Goal: Task Accomplishment & Management: Manage account settings

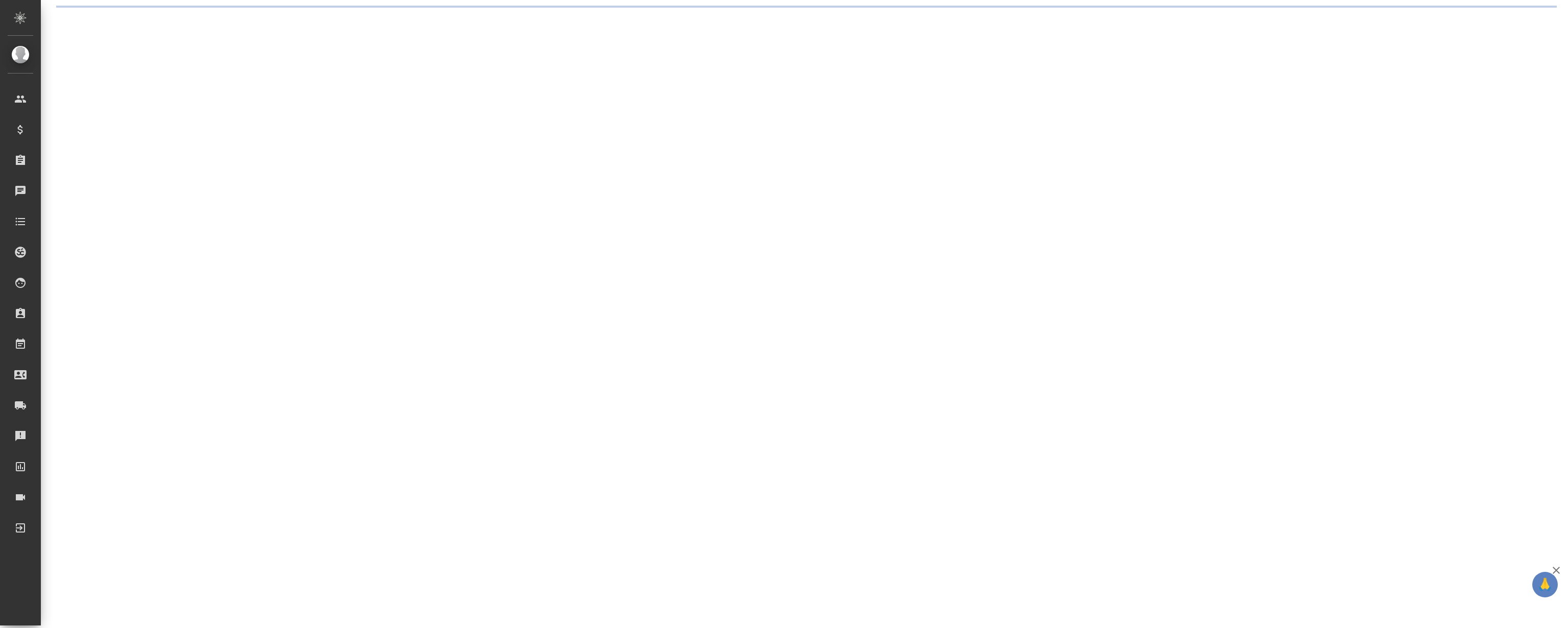
select select "RU"
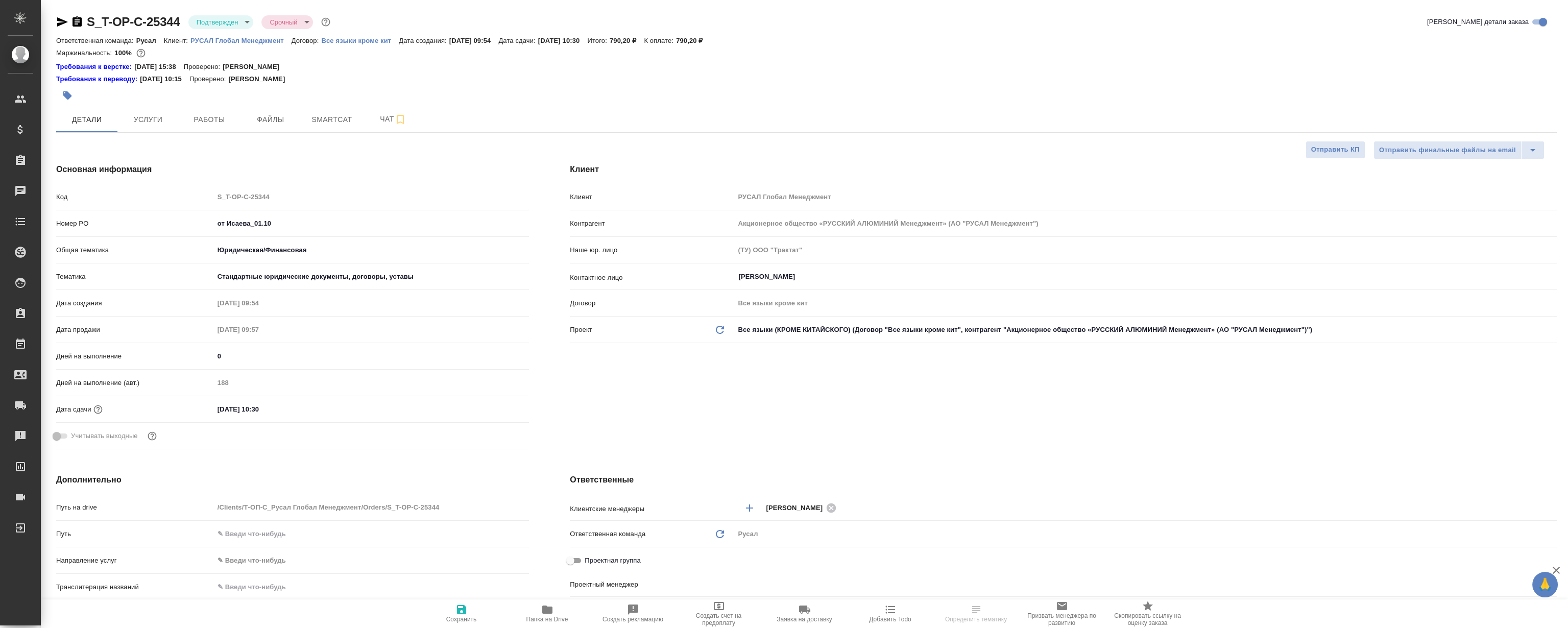
type textarea "x"
type input "Авдеенко Кирилл"
type textarea "x"
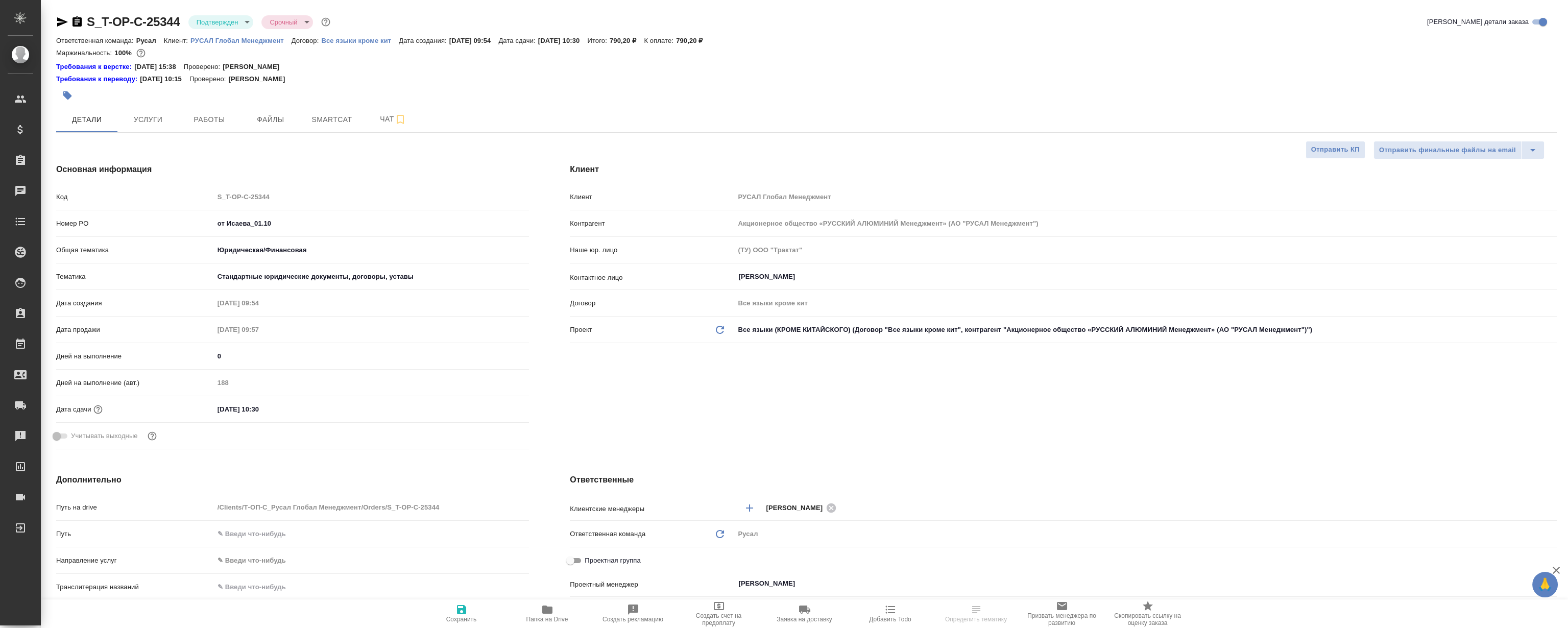
type textarea "x"
click at [219, 115] on span "Работы" at bounding box center [209, 120] width 49 height 13
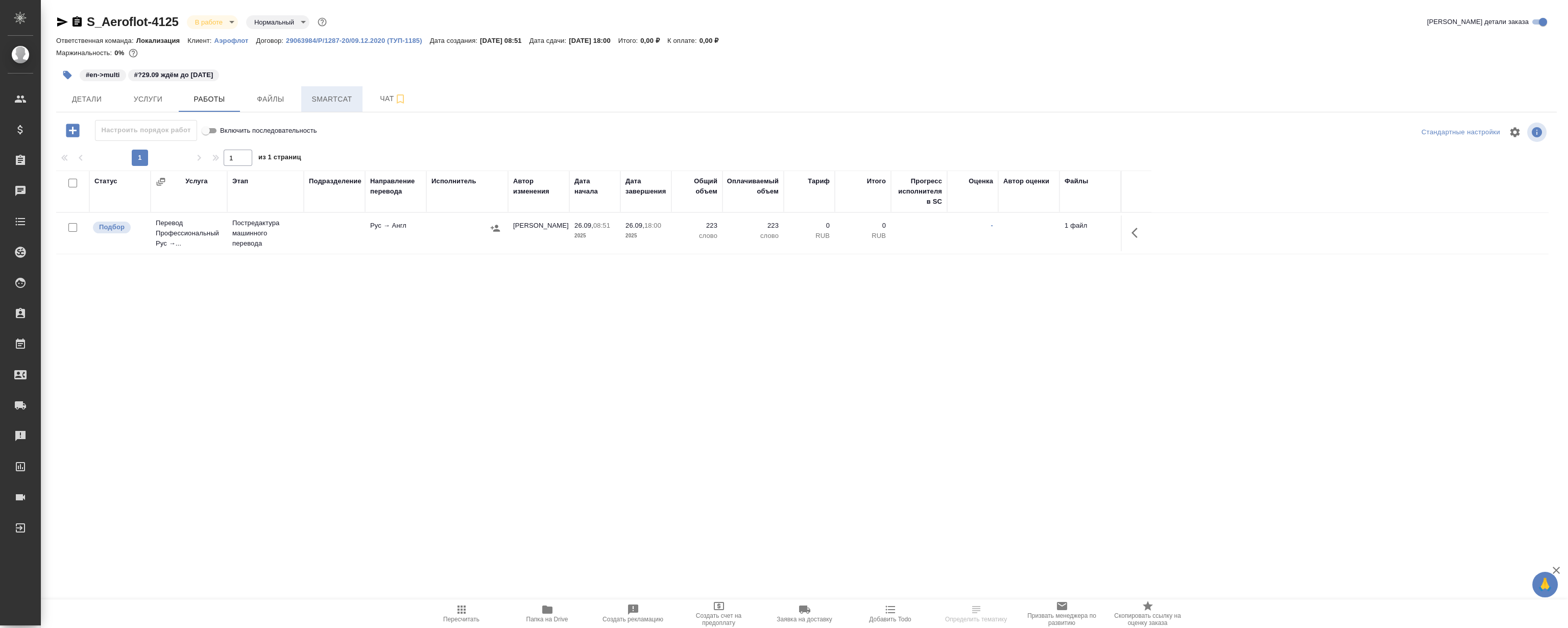
click at [338, 96] on span "Smartcat" at bounding box center [332, 100] width 49 height 13
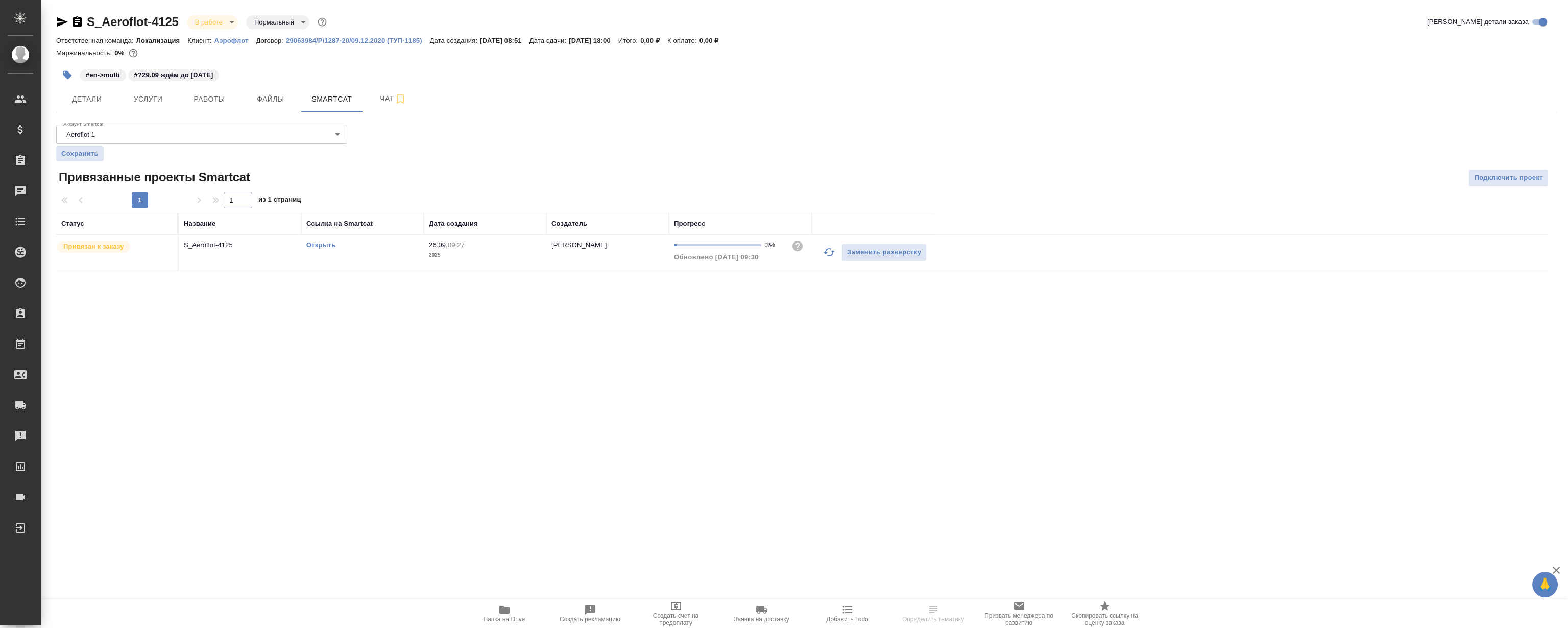
click at [318, 246] on link "Открыть" at bounding box center [320, 245] width 29 height 8
click at [313, 245] on link "Открыть" at bounding box center [320, 245] width 29 height 8
click at [318, 242] on link "Открыть" at bounding box center [320, 245] width 29 height 8
click at [226, 92] on button "Работы" at bounding box center [209, 99] width 61 height 26
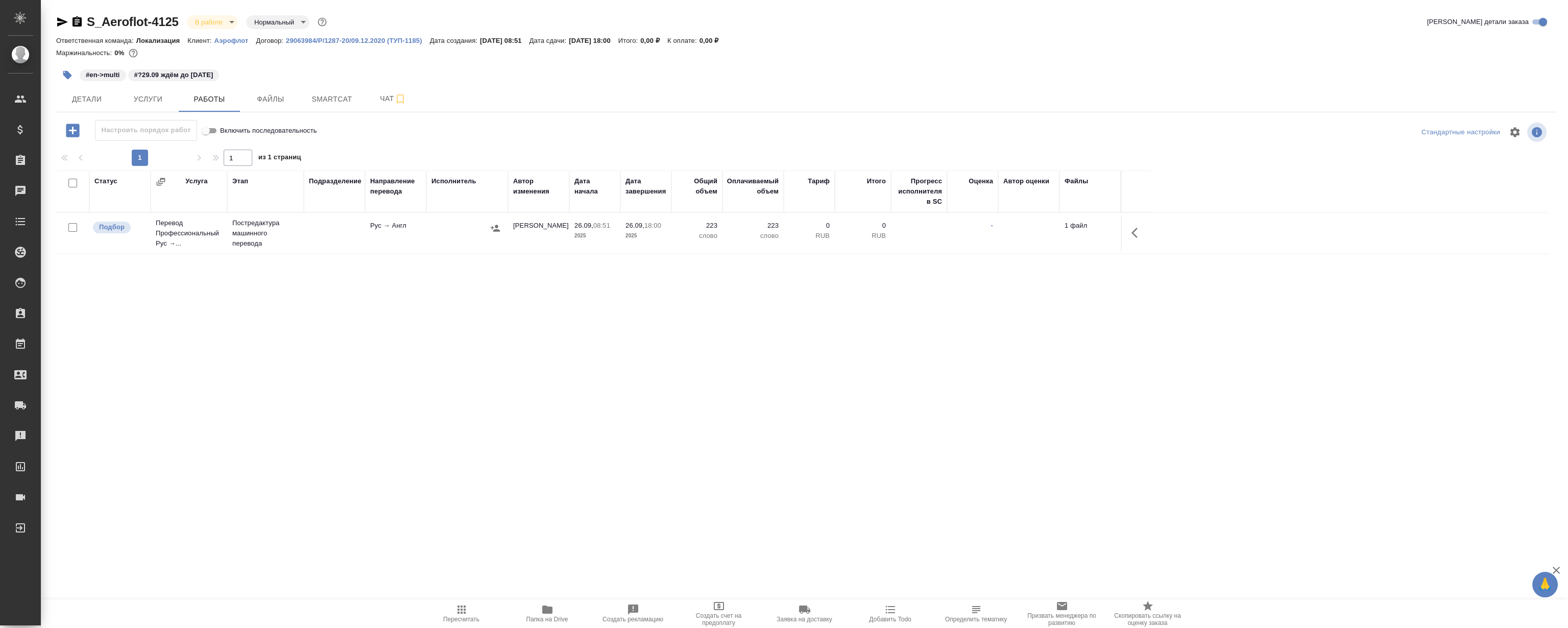
click at [1134, 234] on icon "button" at bounding box center [1135, 233] width 6 height 10
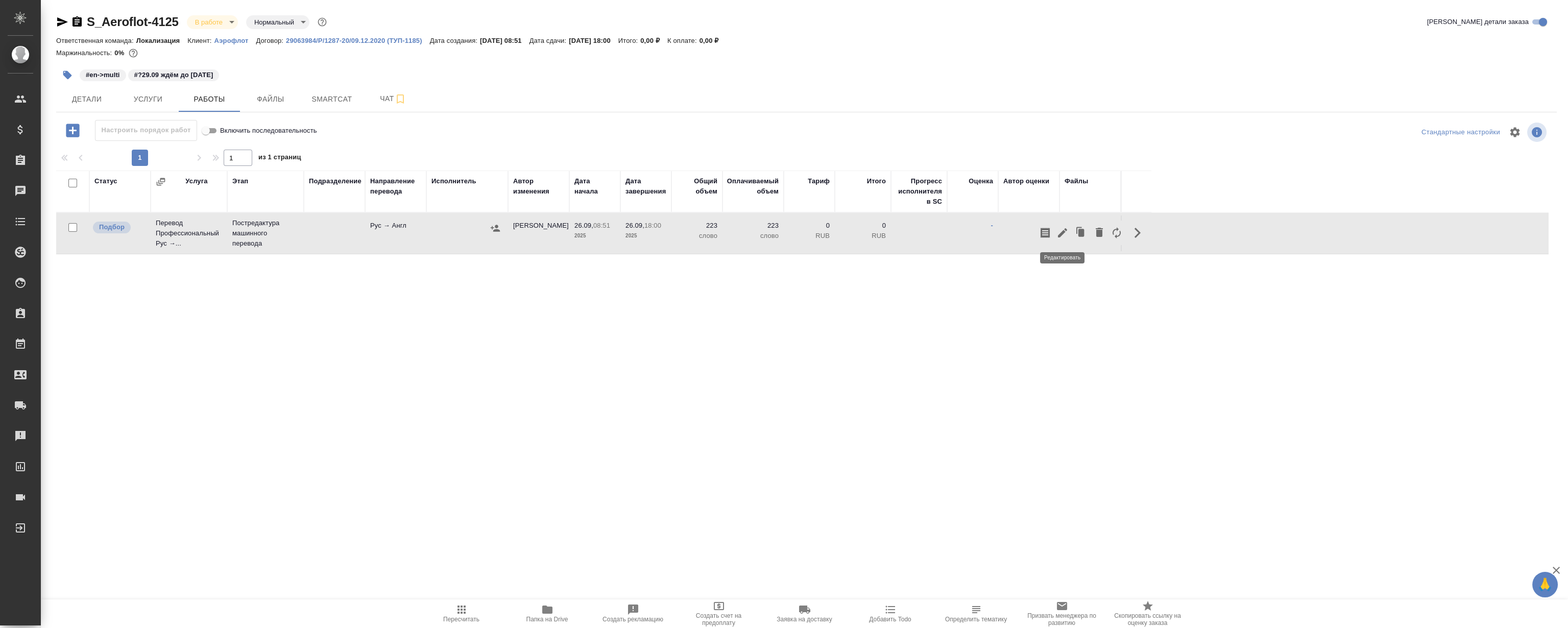
click at [1057, 236] on icon "button" at bounding box center [1062, 232] width 12 height 12
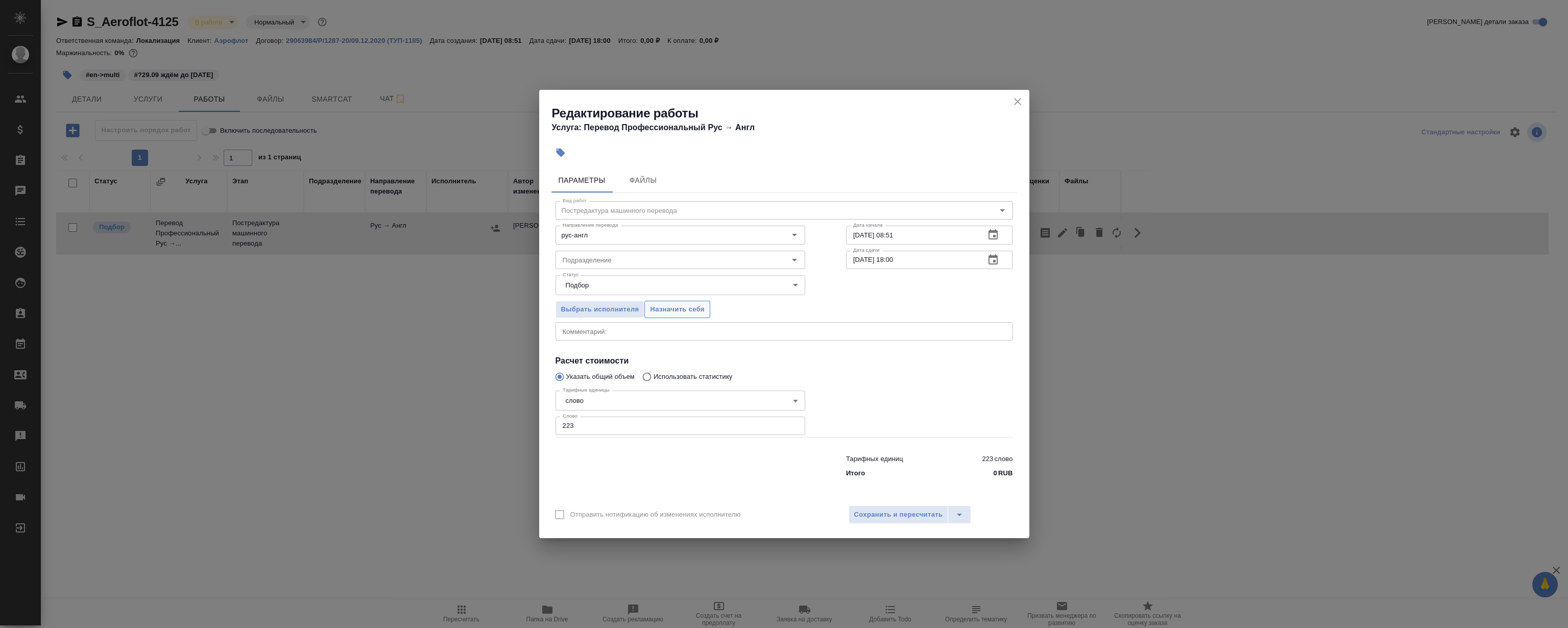
click at [689, 315] on button "Назначить себя" at bounding box center [677, 310] width 65 height 18
click at [1015, 97] on icon "close" at bounding box center [1017, 101] width 12 height 12
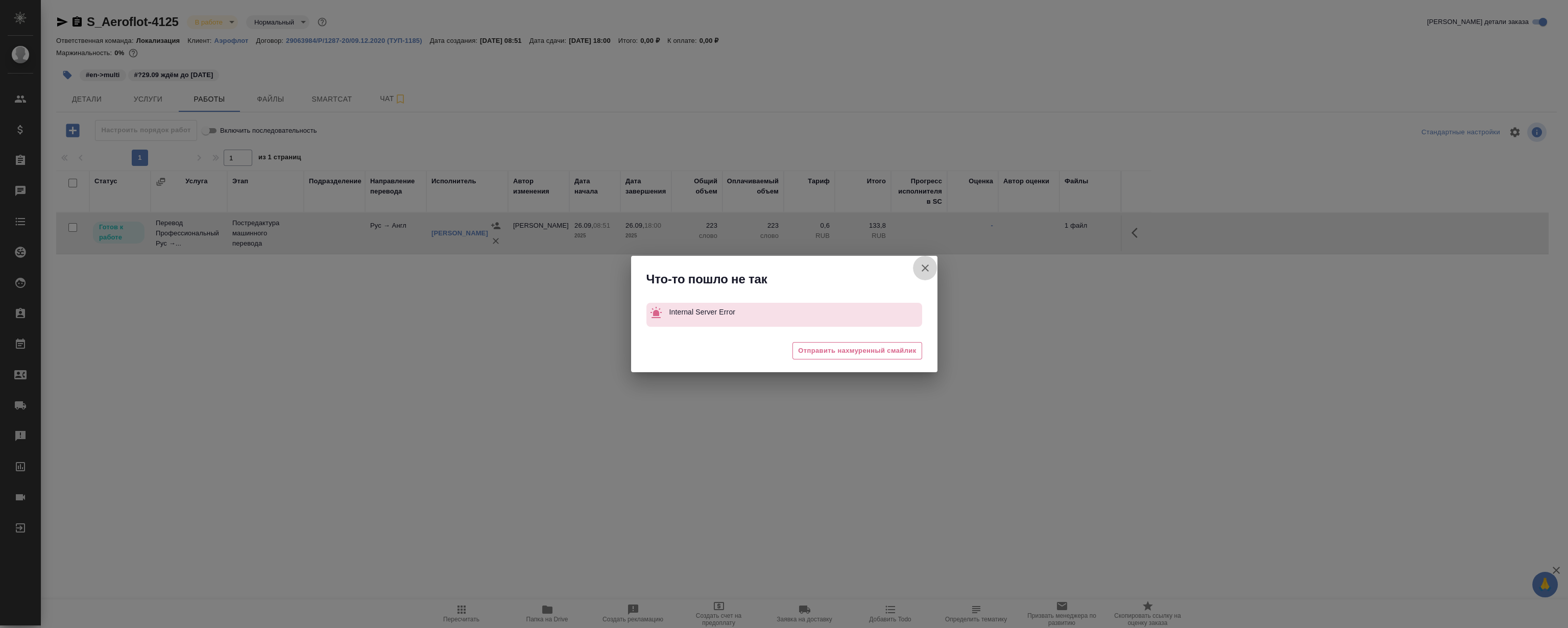
click at [925, 272] on icon "button" at bounding box center [925, 268] width 12 height 12
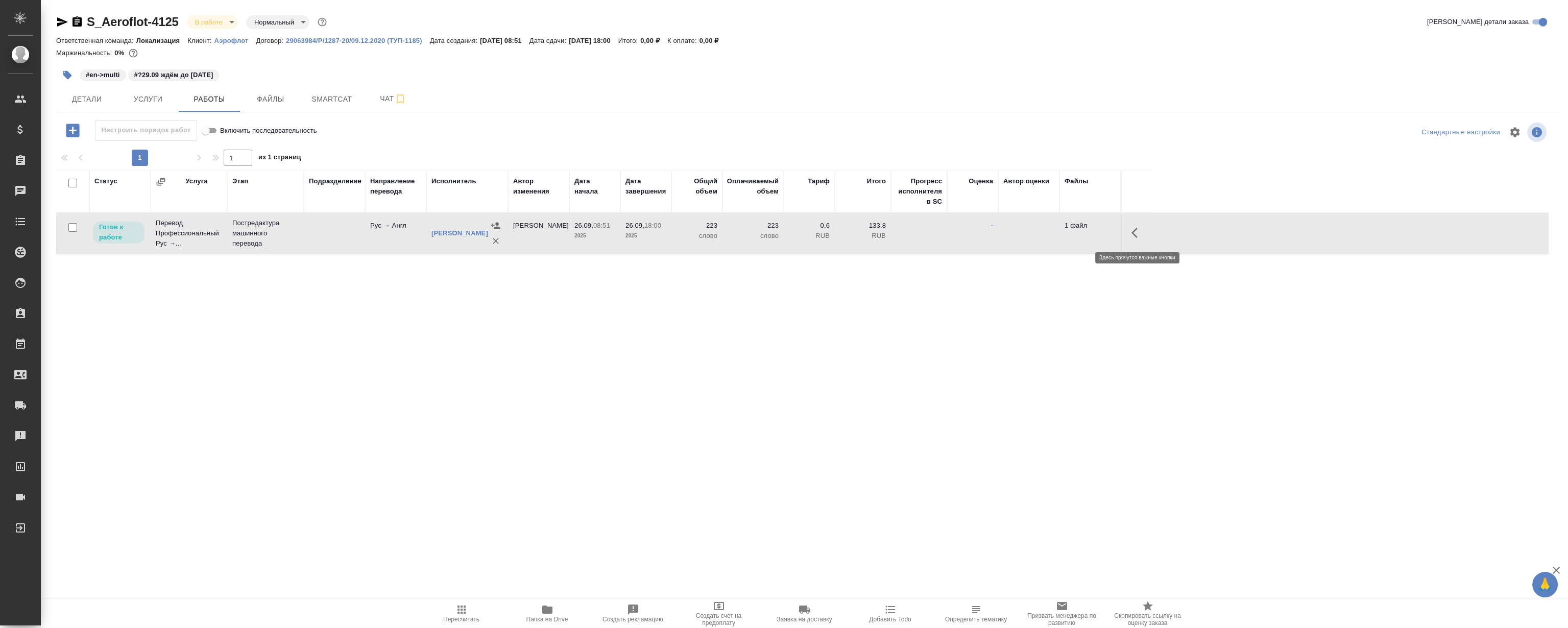
click at [1139, 235] on icon "button" at bounding box center [1137, 232] width 12 height 12
click at [1067, 236] on icon "button" at bounding box center [1062, 232] width 12 height 12
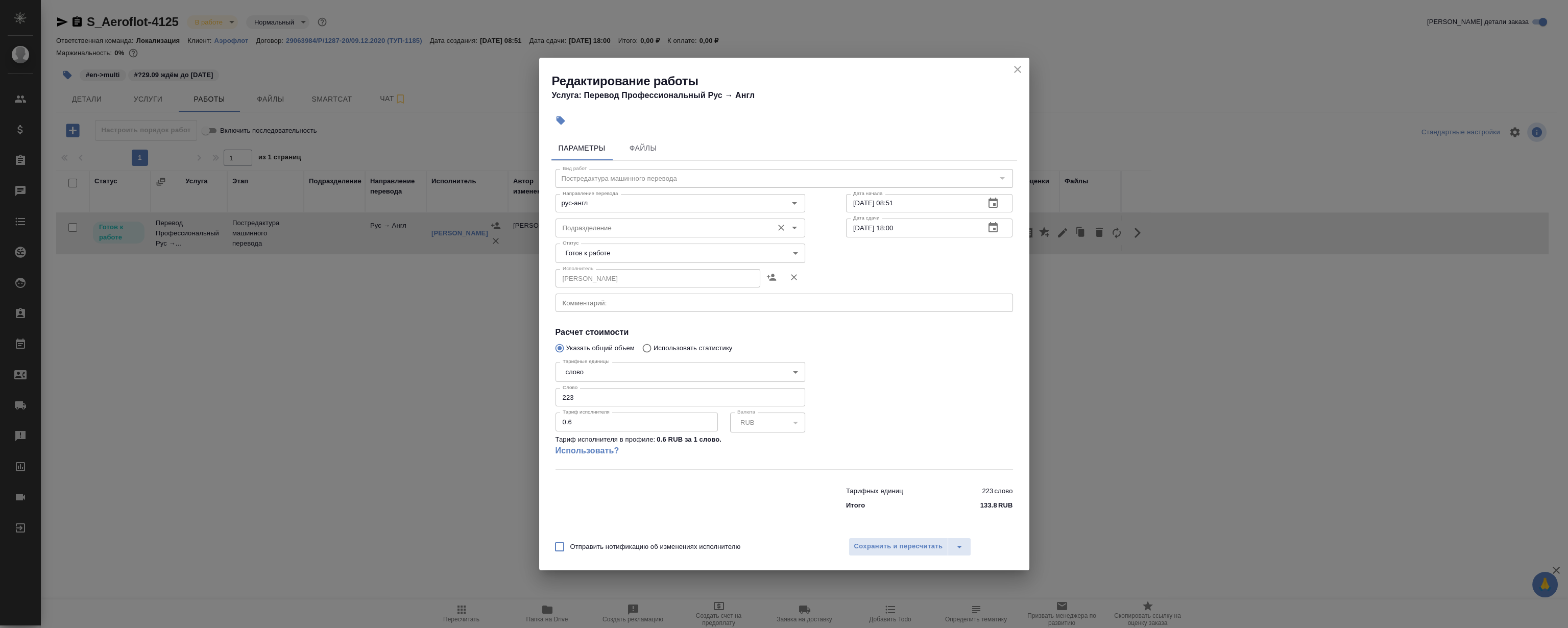
click at [622, 222] on input "Подразделение" at bounding box center [663, 227] width 209 height 12
click at [613, 250] on li "LocQA" at bounding box center [680, 251] width 250 height 19
type input "LocQA"
click at [609, 257] on body "🙏 .cls-1 fill:#fff; AWATERA Magerramov Ruslan Клиенты Спецификации Заказы 0 Чат…" at bounding box center [784, 314] width 1568 height 628
click at [608, 306] on li "Сдан" at bounding box center [680, 305] width 250 height 17
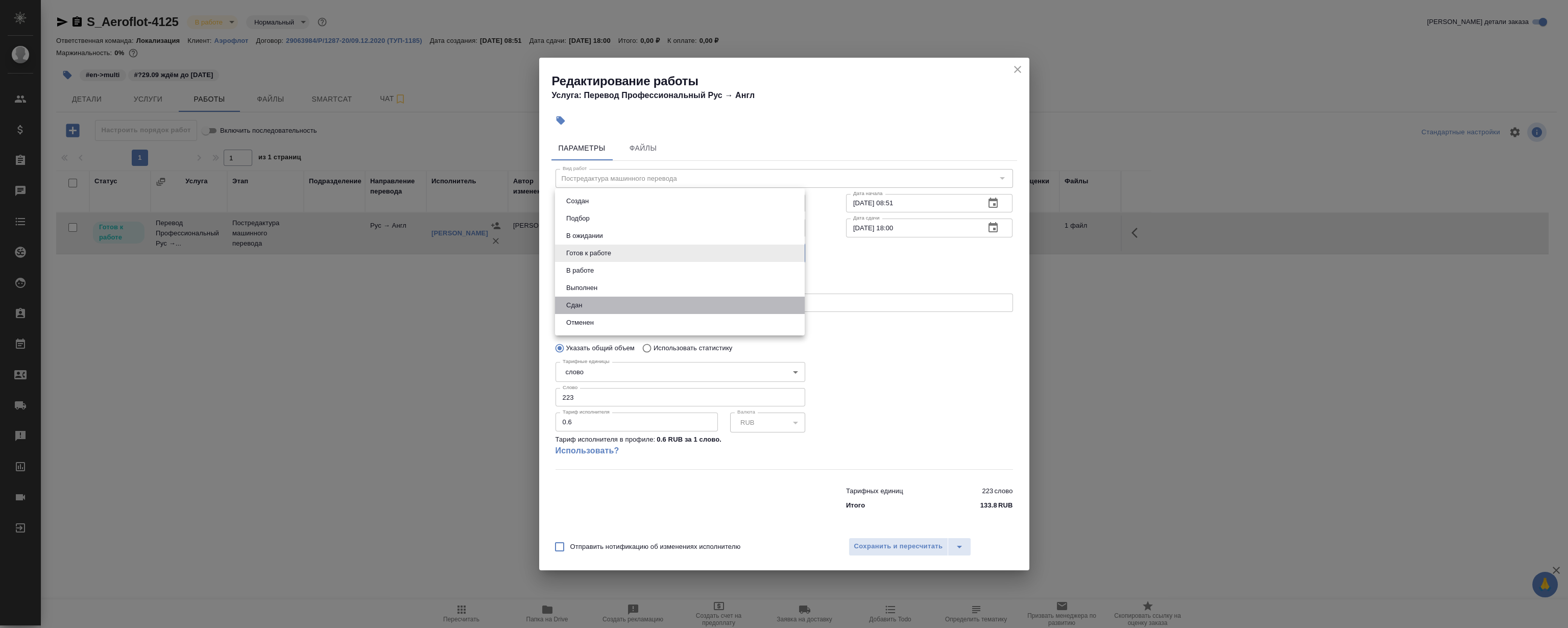
type input "closed"
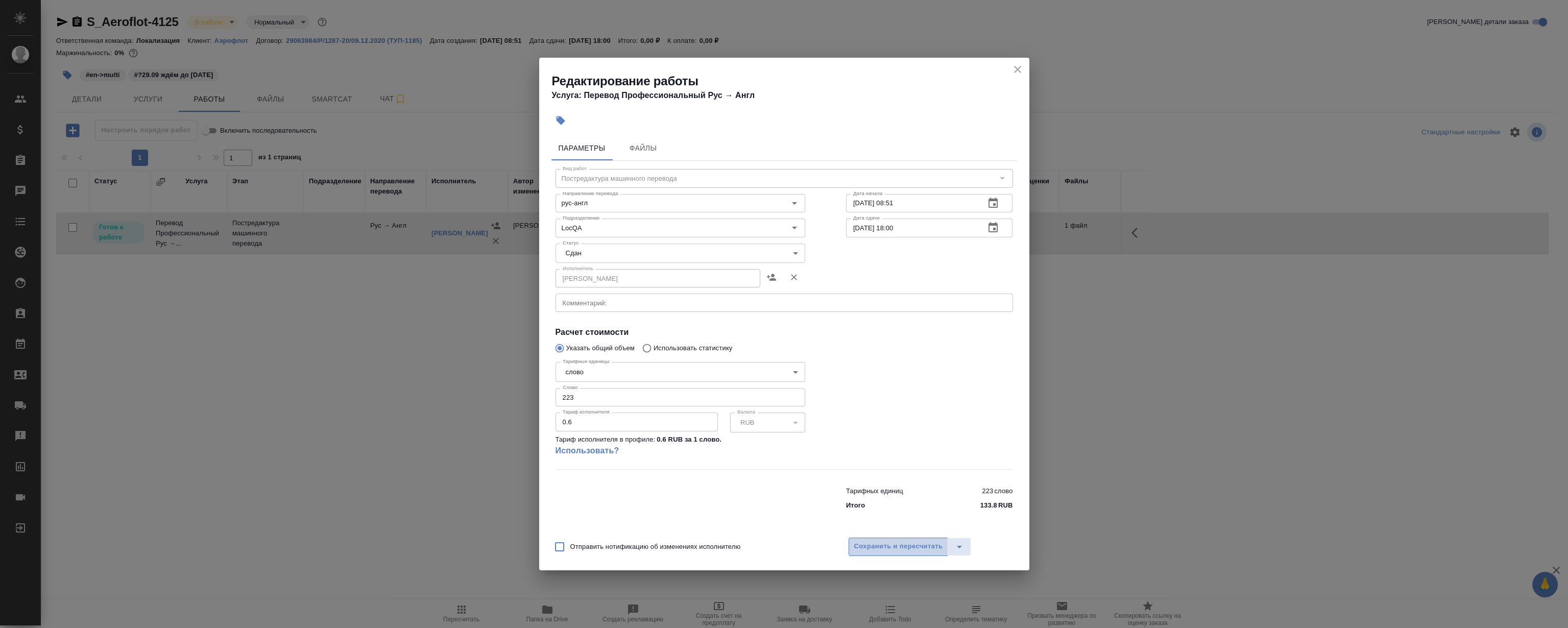
click at [868, 548] on span "Сохранить и пересчитать" at bounding box center [899, 546] width 89 height 12
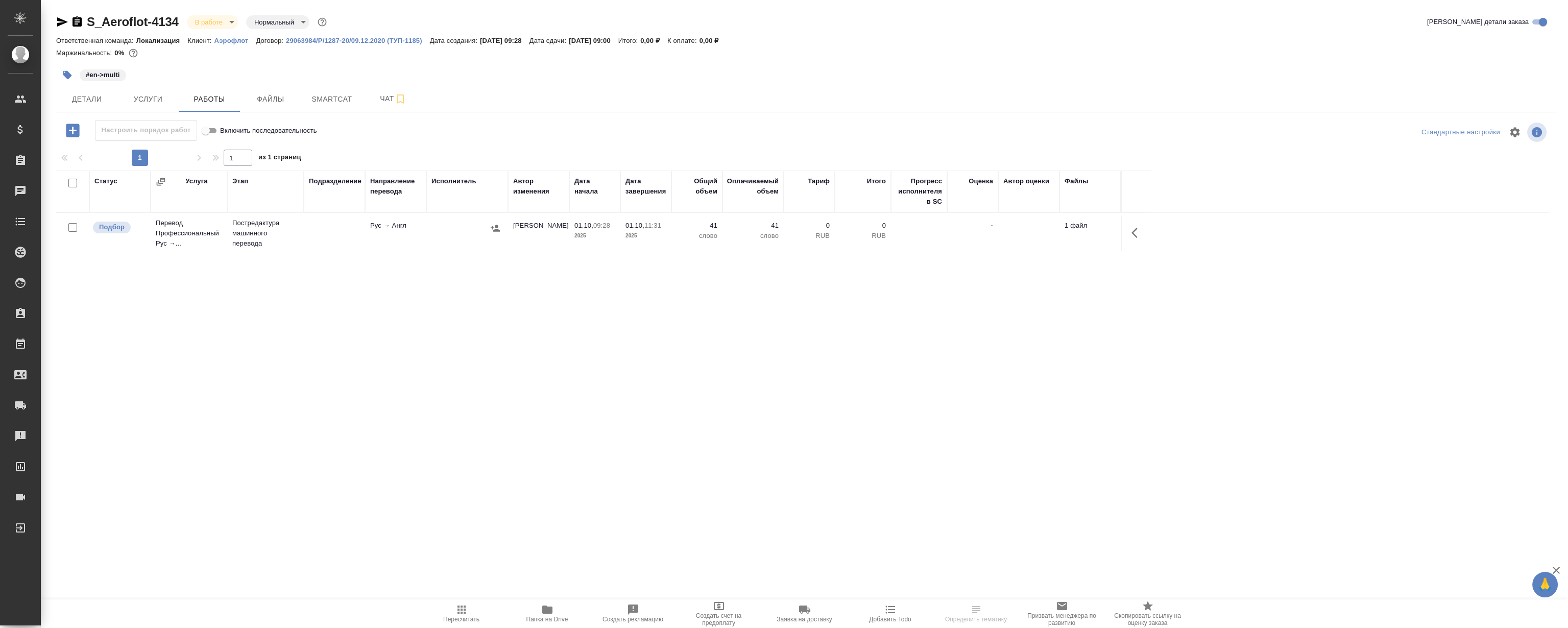
click at [386, 340] on div "Статус Услуга Этап Подразделение Направление перевода Исполнитель Автор изменен…" at bounding box center [802, 286] width 1492 height 230
click at [327, 102] on span "Smartcat" at bounding box center [332, 100] width 49 height 13
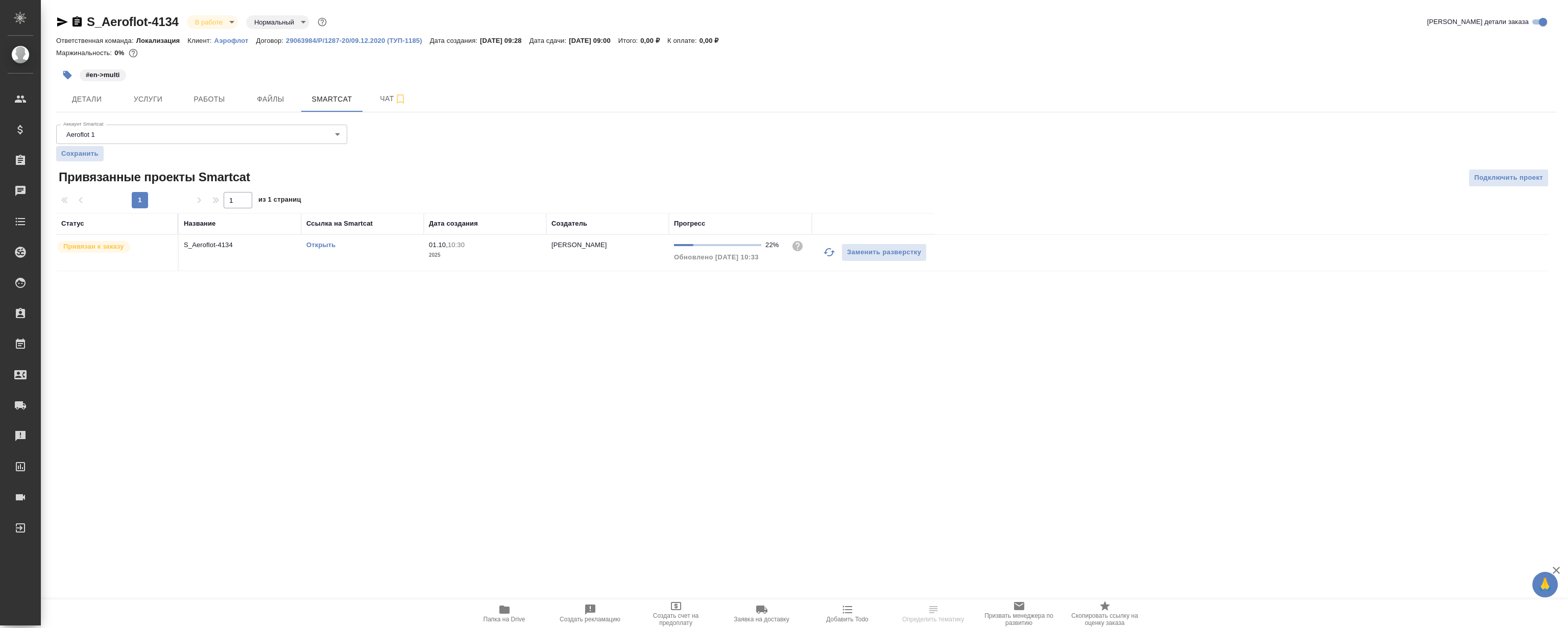
click at [318, 240] on div "Открыть" at bounding box center [362, 245] width 112 height 10
click at [316, 243] on link "Открыть" at bounding box center [320, 245] width 29 height 8
click at [192, 102] on span "Работы" at bounding box center [209, 100] width 49 height 13
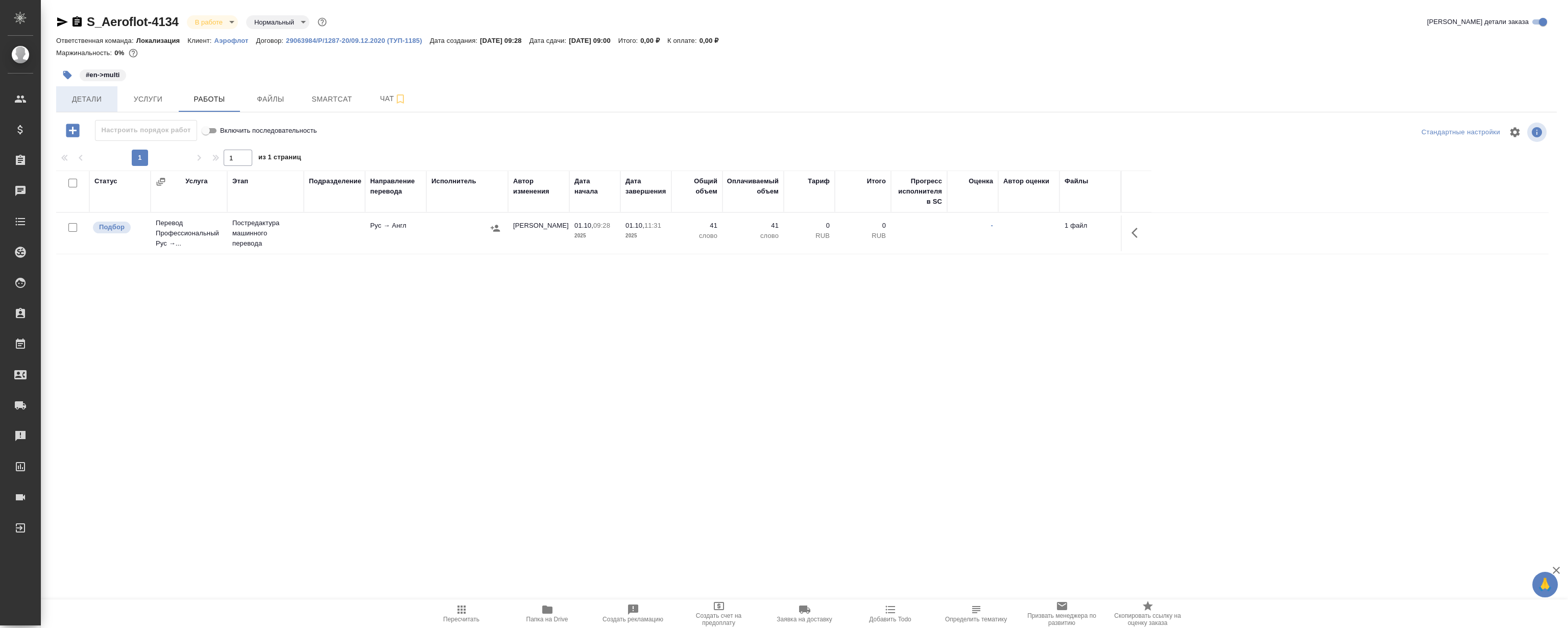
click at [100, 95] on span "Детали" at bounding box center [87, 100] width 49 height 13
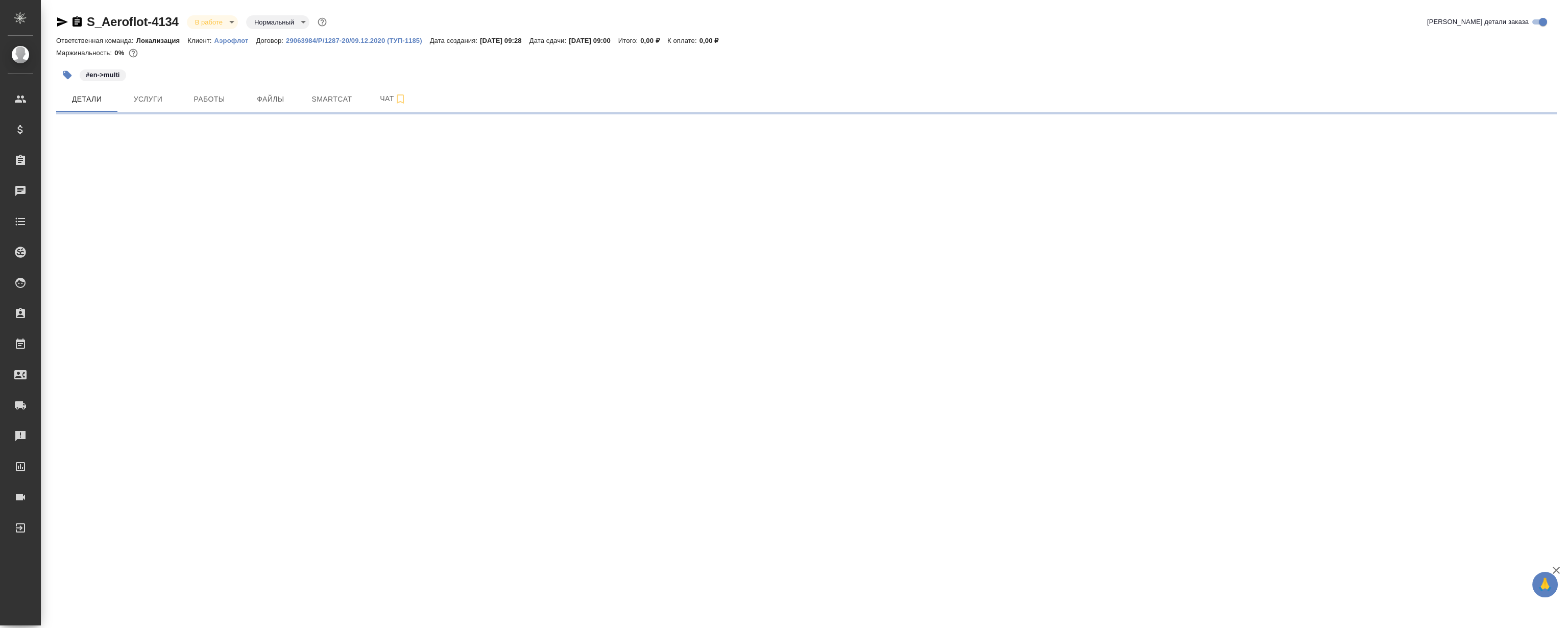
select select "RU"
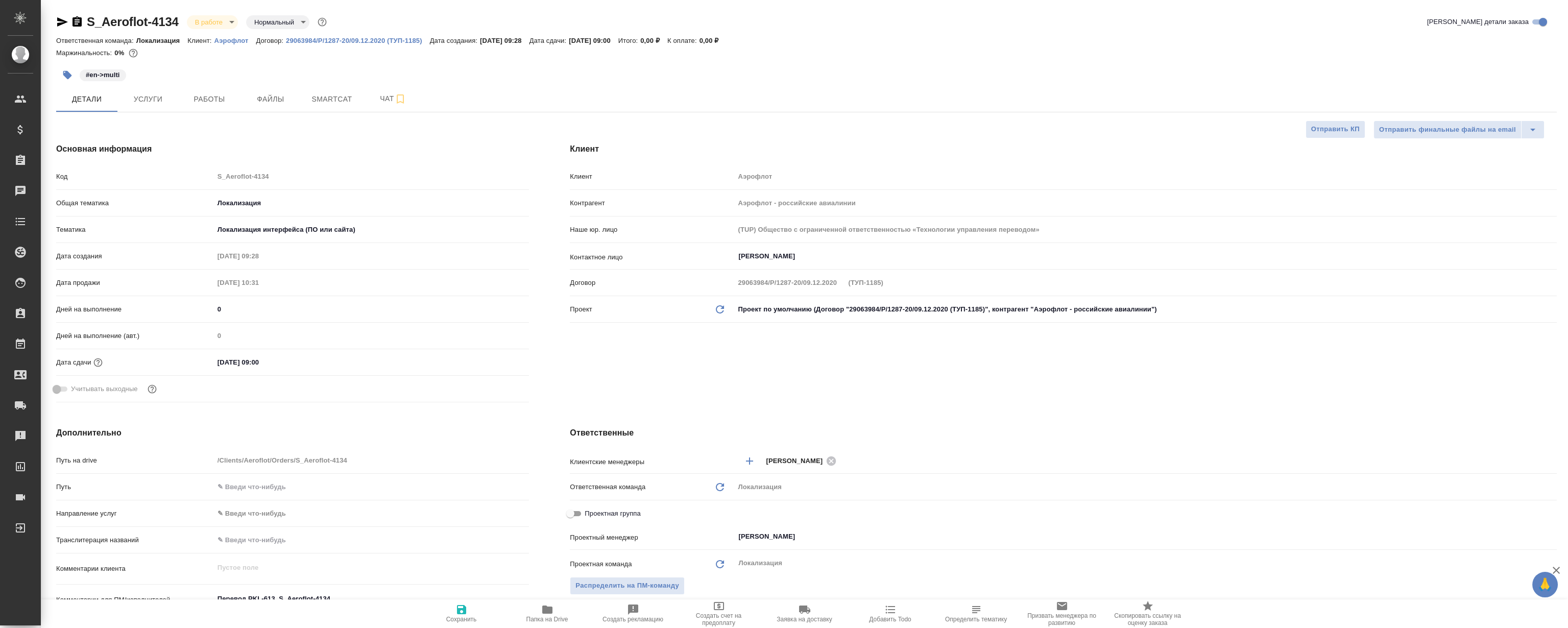
type textarea "x"
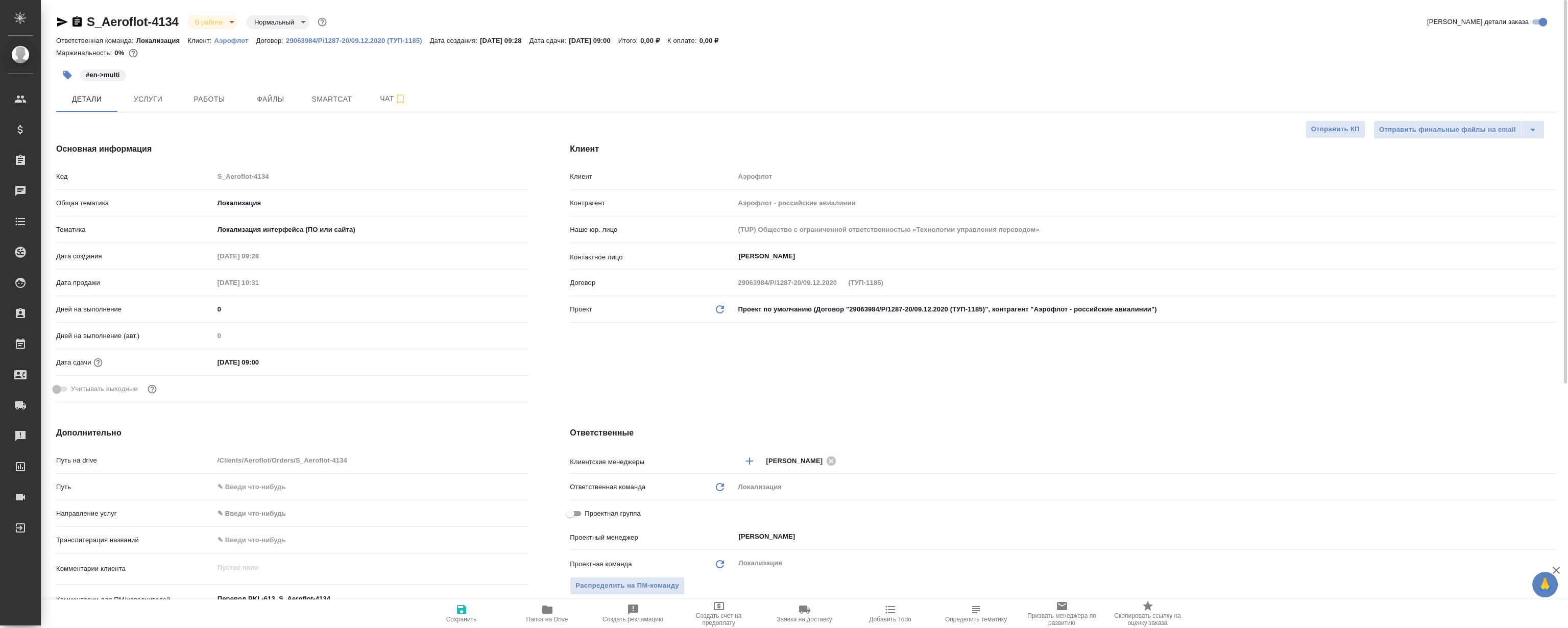
type textarea "x"
click at [271, 102] on span "Файлы" at bounding box center [270, 100] width 49 height 13
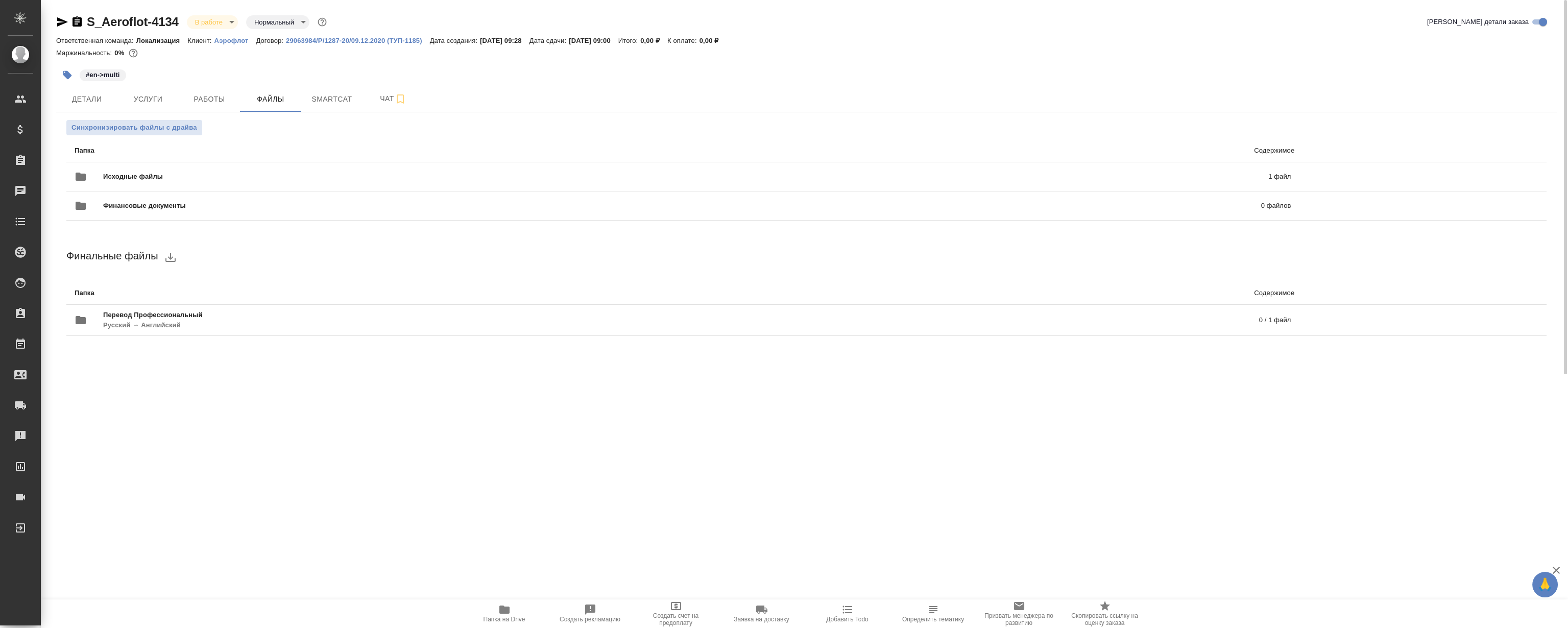
click at [506, 623] on button "Папка на Drive" at bounding box center [504, 614] width 86 height 29
click at [235, 97] on button "Работы" at bounding box center [209, 99] width 61 height 26
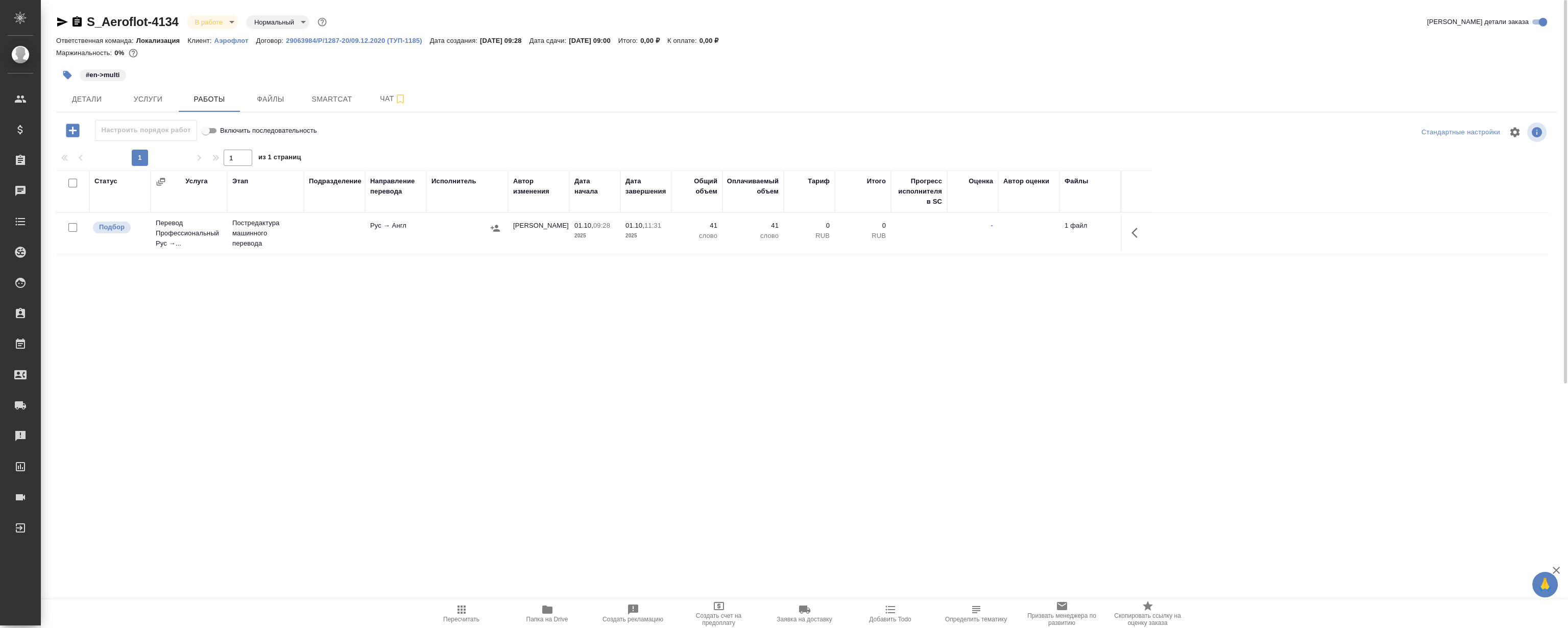
click at [1133, 234] on icon "button" at bounding box center [1135, 233] width 6 height 10
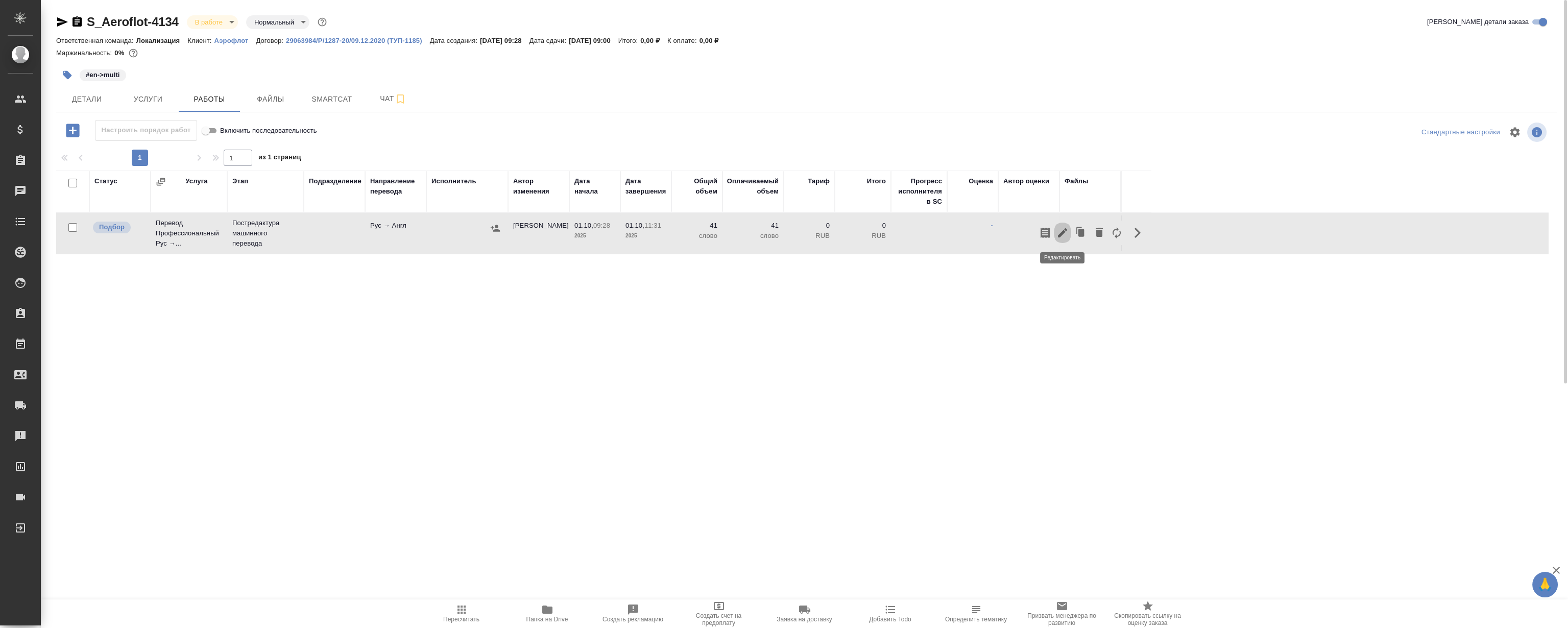
click at [1061, 229] on icon "button" at bounding box center [1062, 232] width 12 height 12
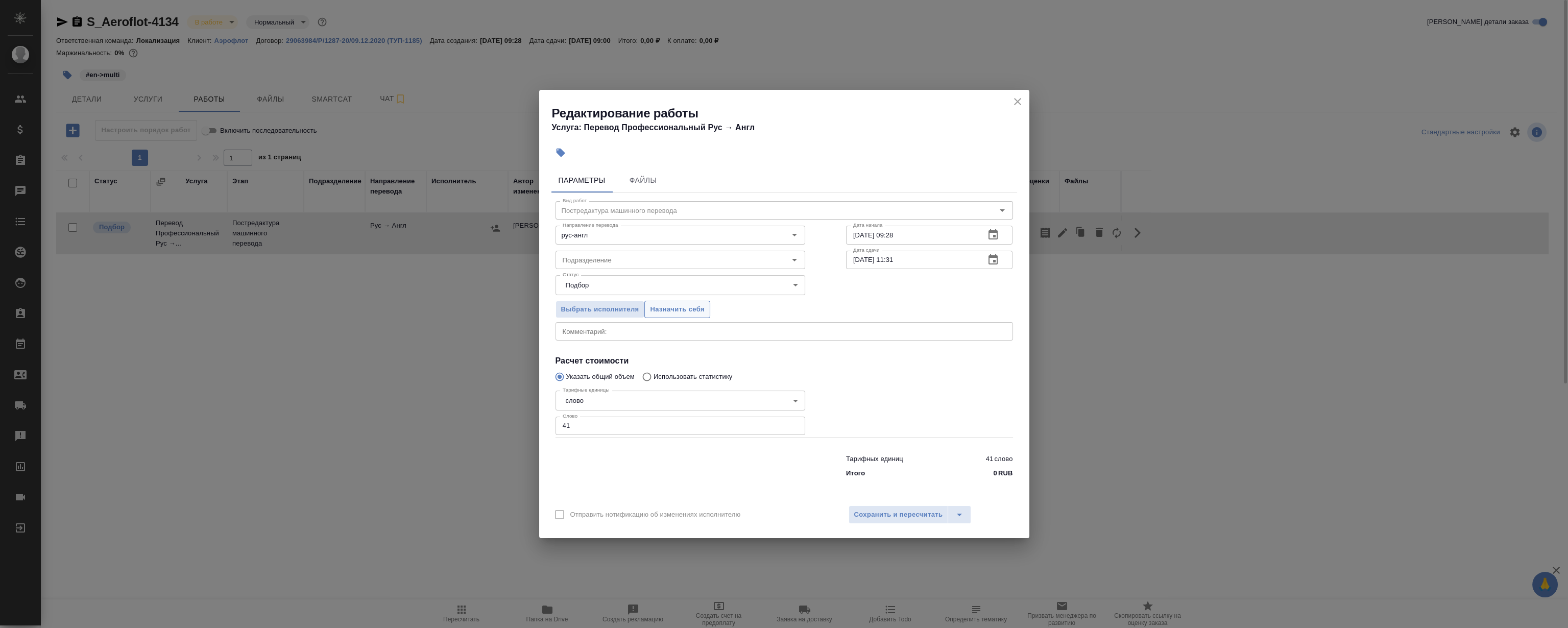
click at [685, 311] on span "Назначить себя" at bounding box center [677, 310] width 54 height 12
click at [1014, 96] on icon "close" at bounding box center [1017, 101] width 12 height 12
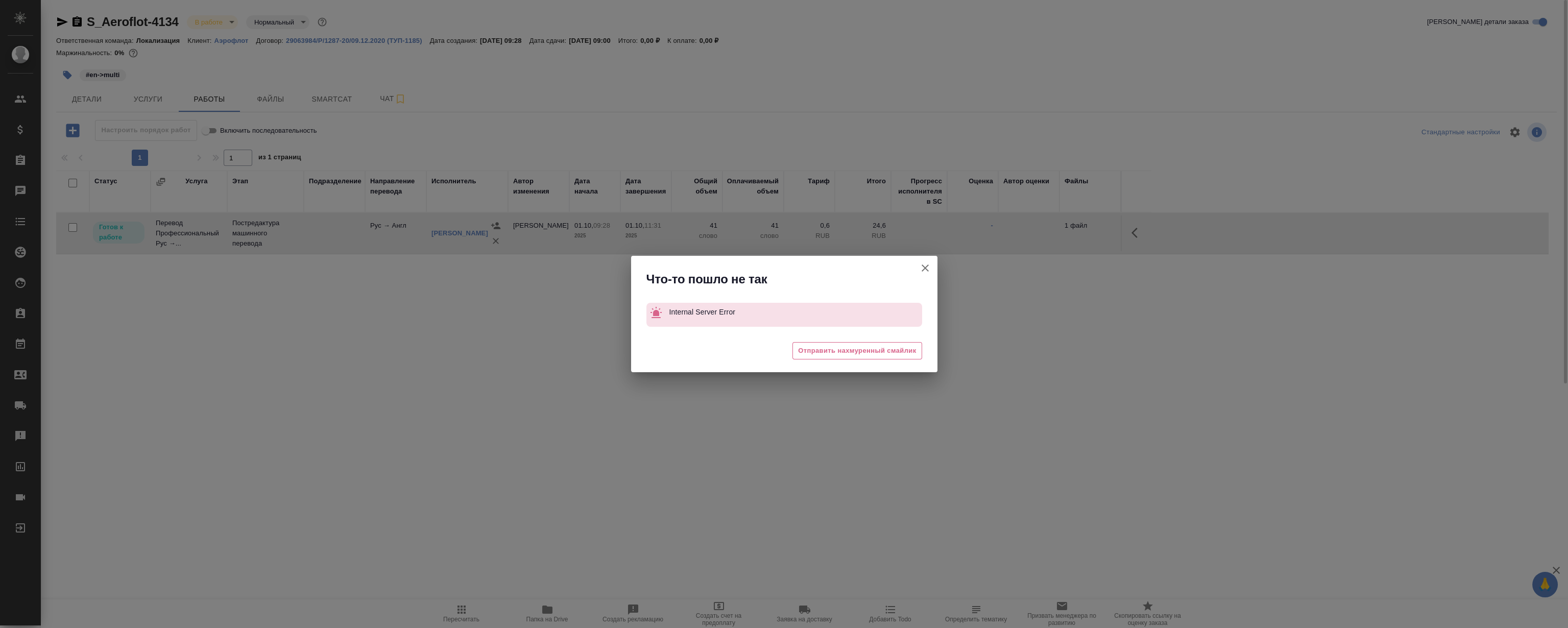
click at [924, 272] on icon "button" at bounding box center [925, 268] width 12 height 12
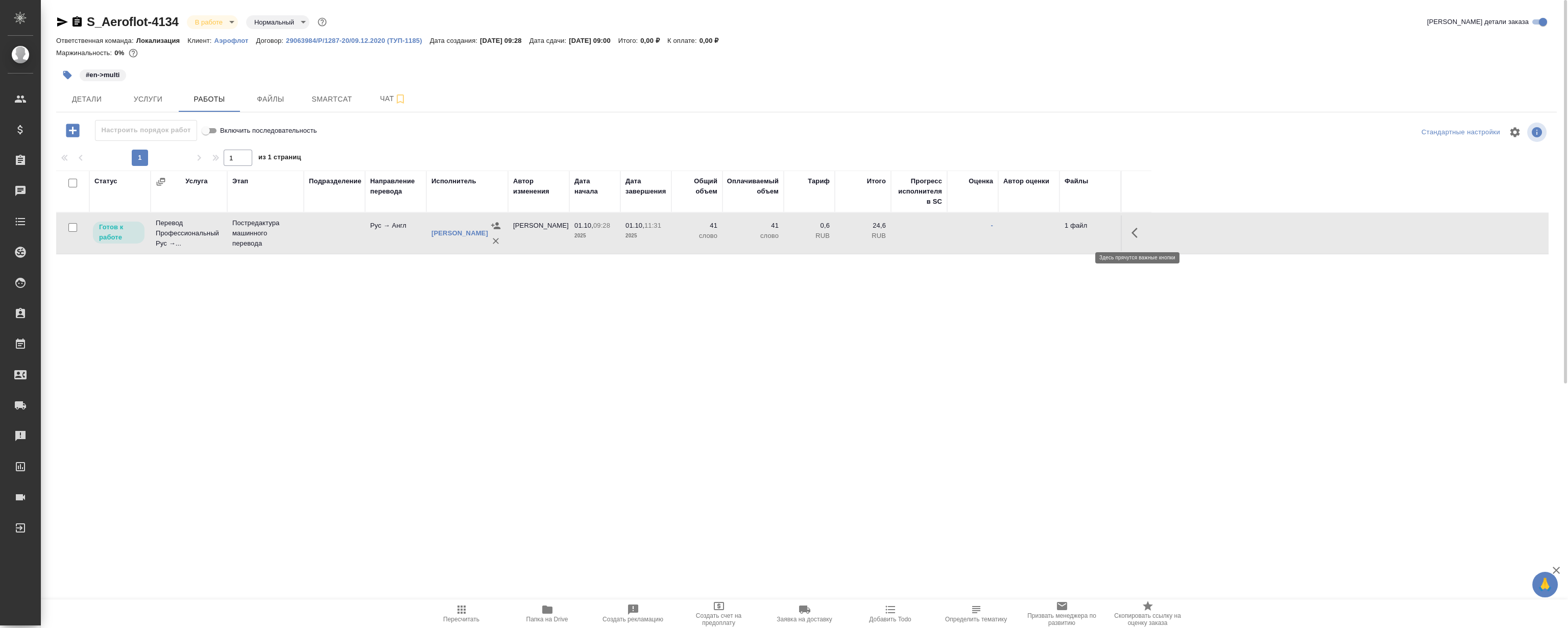
click at [1137, 231] on icon "button" at bounding box center [1137, 232] width 12 height 12
click at [1060, 238] on icon "button" at bounding box center [1062, 232] width 12 height 12
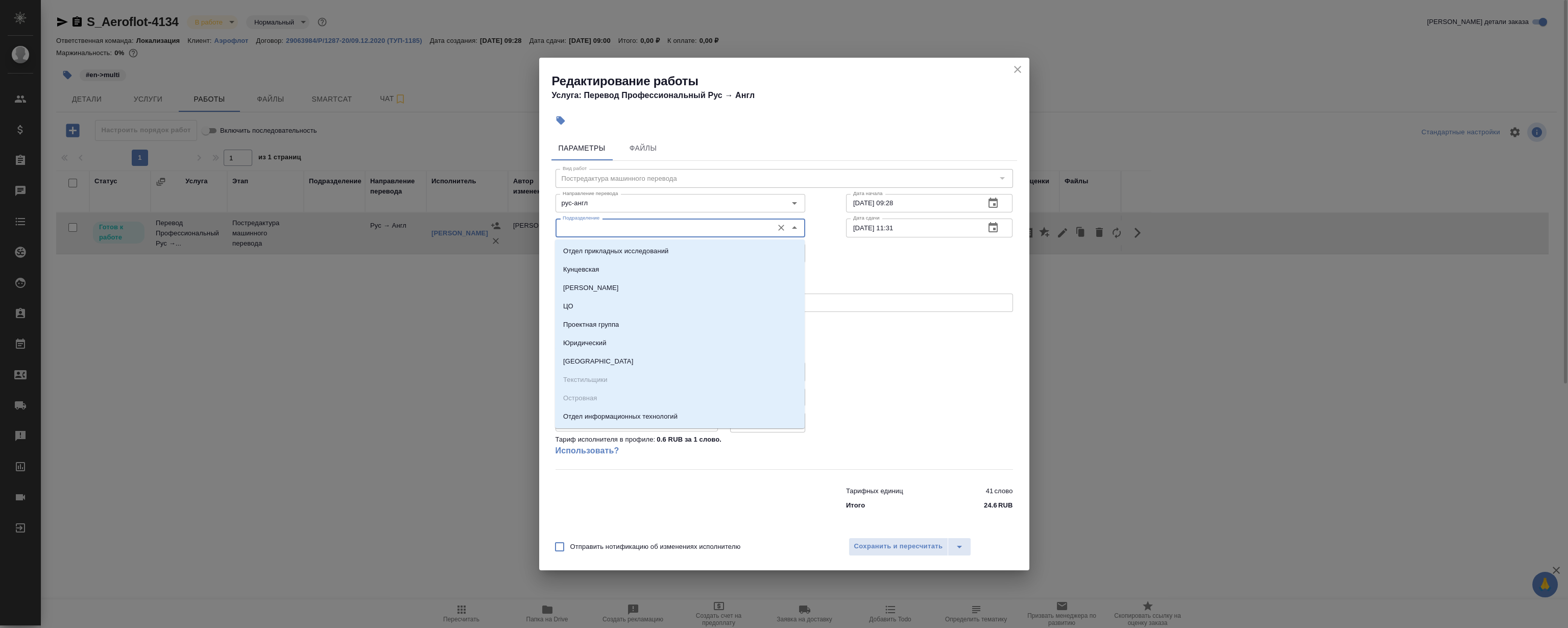
click at [623, 227] on input "Подразделение" at bounding box center [663, 227] width 209 height 12
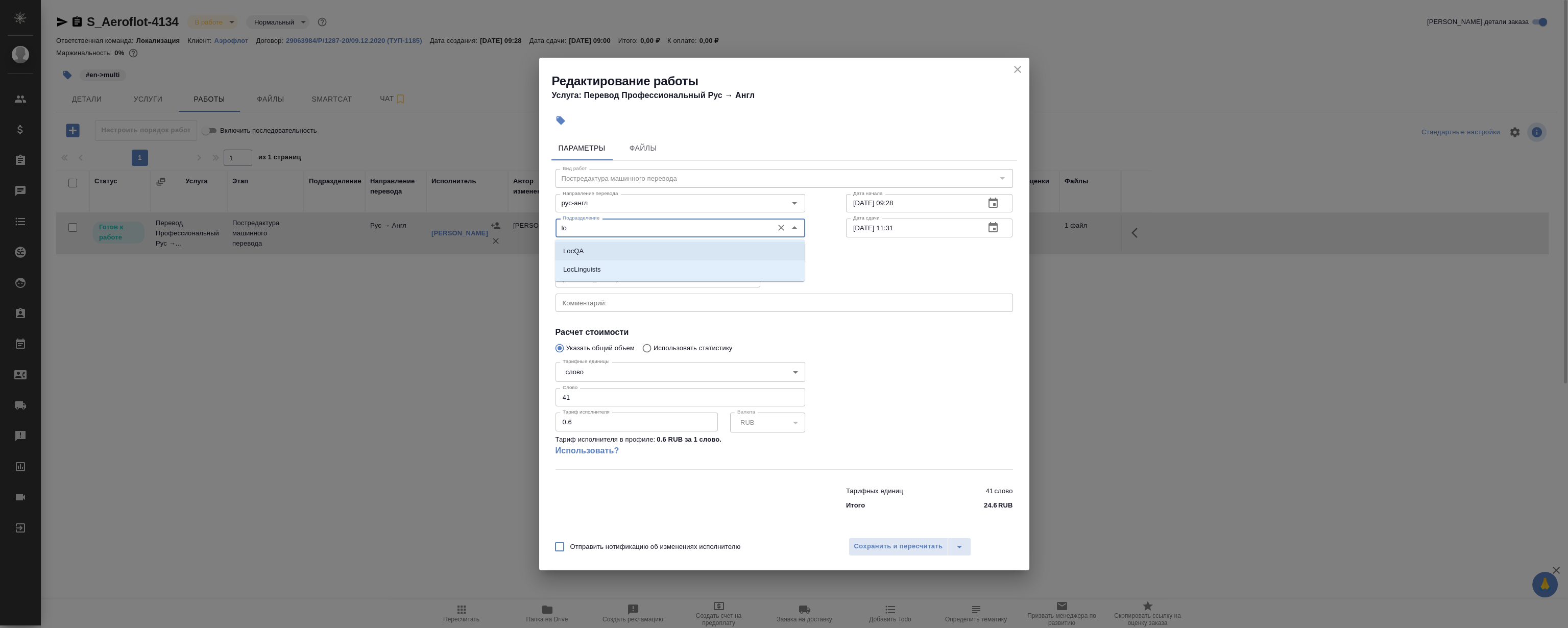
click at [603, 252] on li "LocQA" at bounding box center [680, 251] width 250 height 19
type input "LocQA"
click at [592, 252] on body "🙏 .cls-1 fill:#fff; AWATERA Magerramov Ruslan Клиенты Спецификации Заказы 0 Чат…" at bounding box center [784, 314] width 1568 height 628
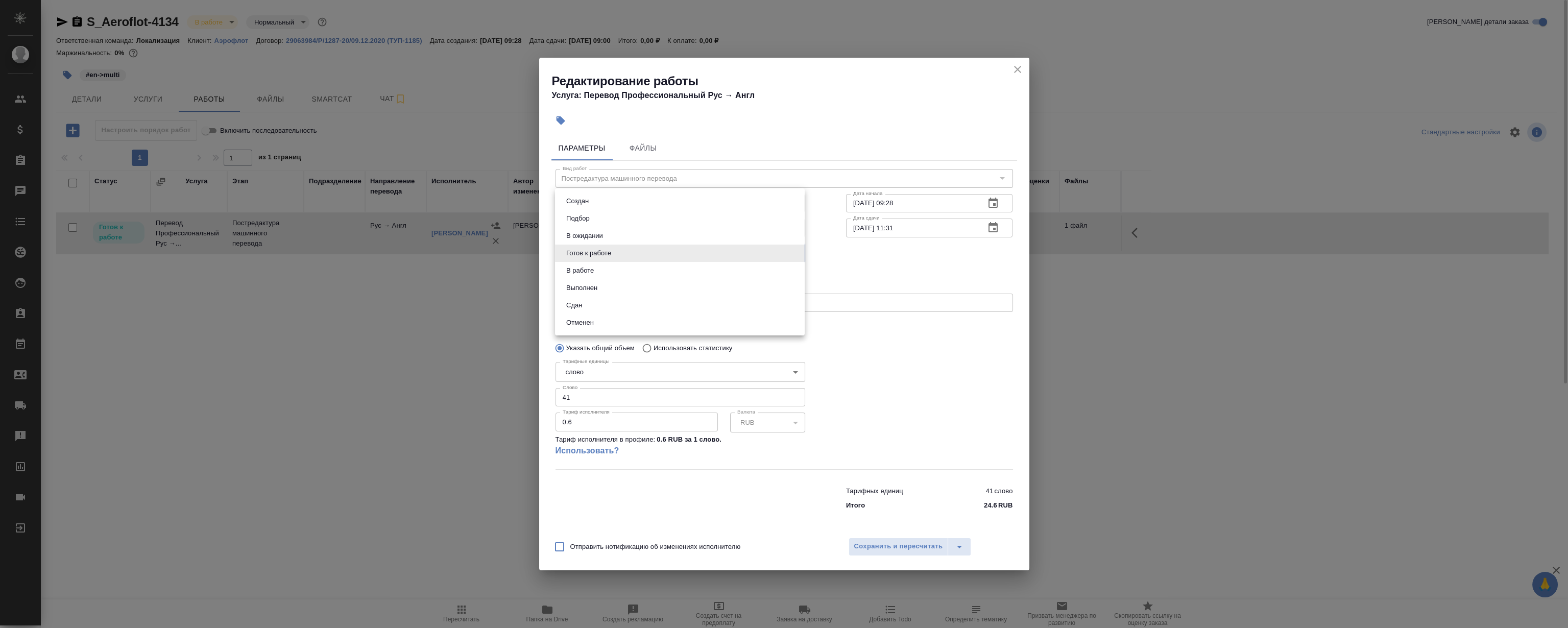
click at [616, 306] on li "Сдан" at bounding box center [680, 305] width 250 height 17
type input "closed"
click at [908, 550] on span "Сохранить и пересчитать" at bounding box center [899, 546] width 89 height 12
